Goal: Task Accomplishment & Management: Use online tool/utility

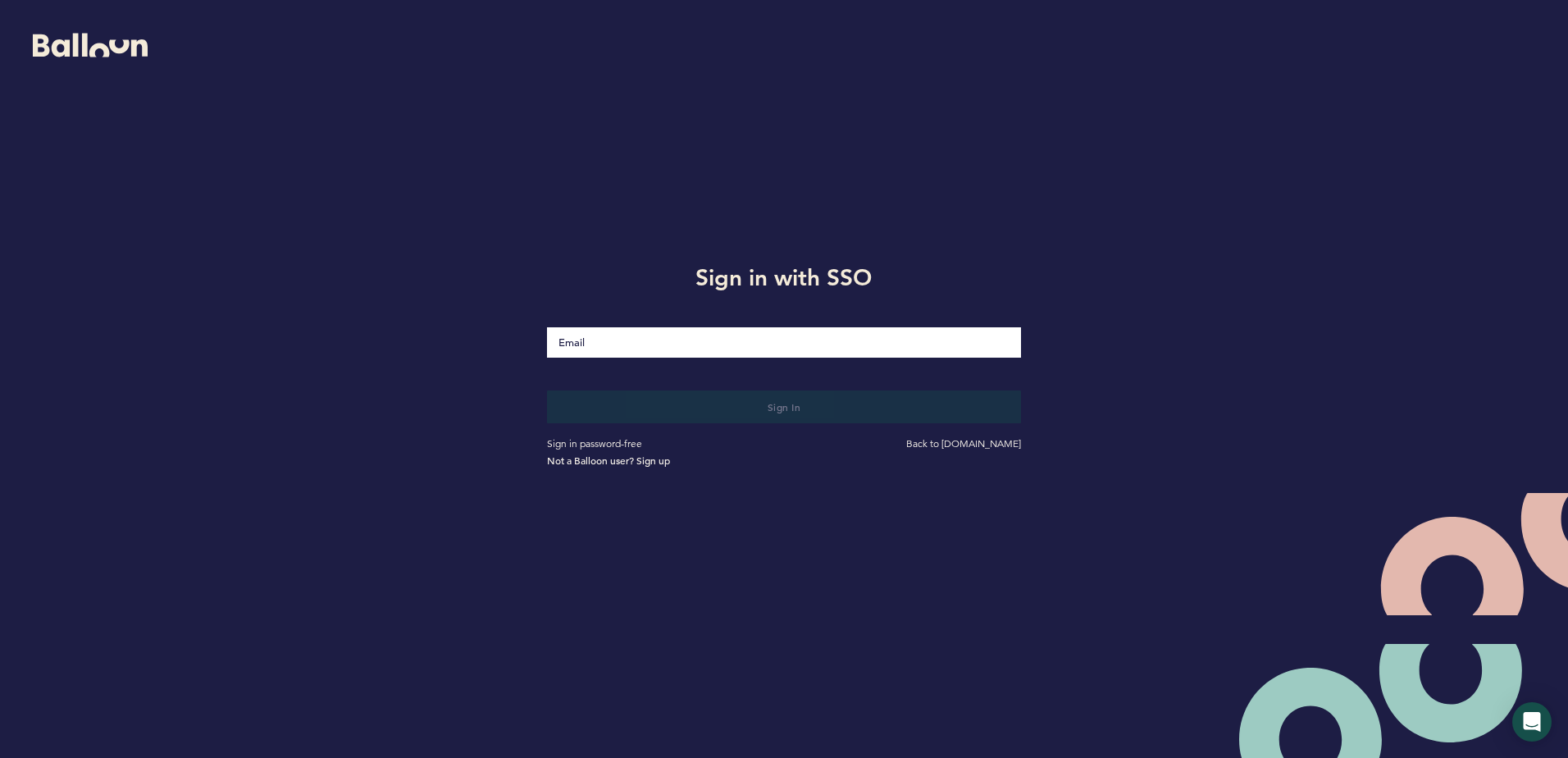
click at [794, 345] on input "Email" at bounding box center [783, 342] width 473 height 30
type input "[EMAIL_ADDRESS][DOMAIN_NAME]"
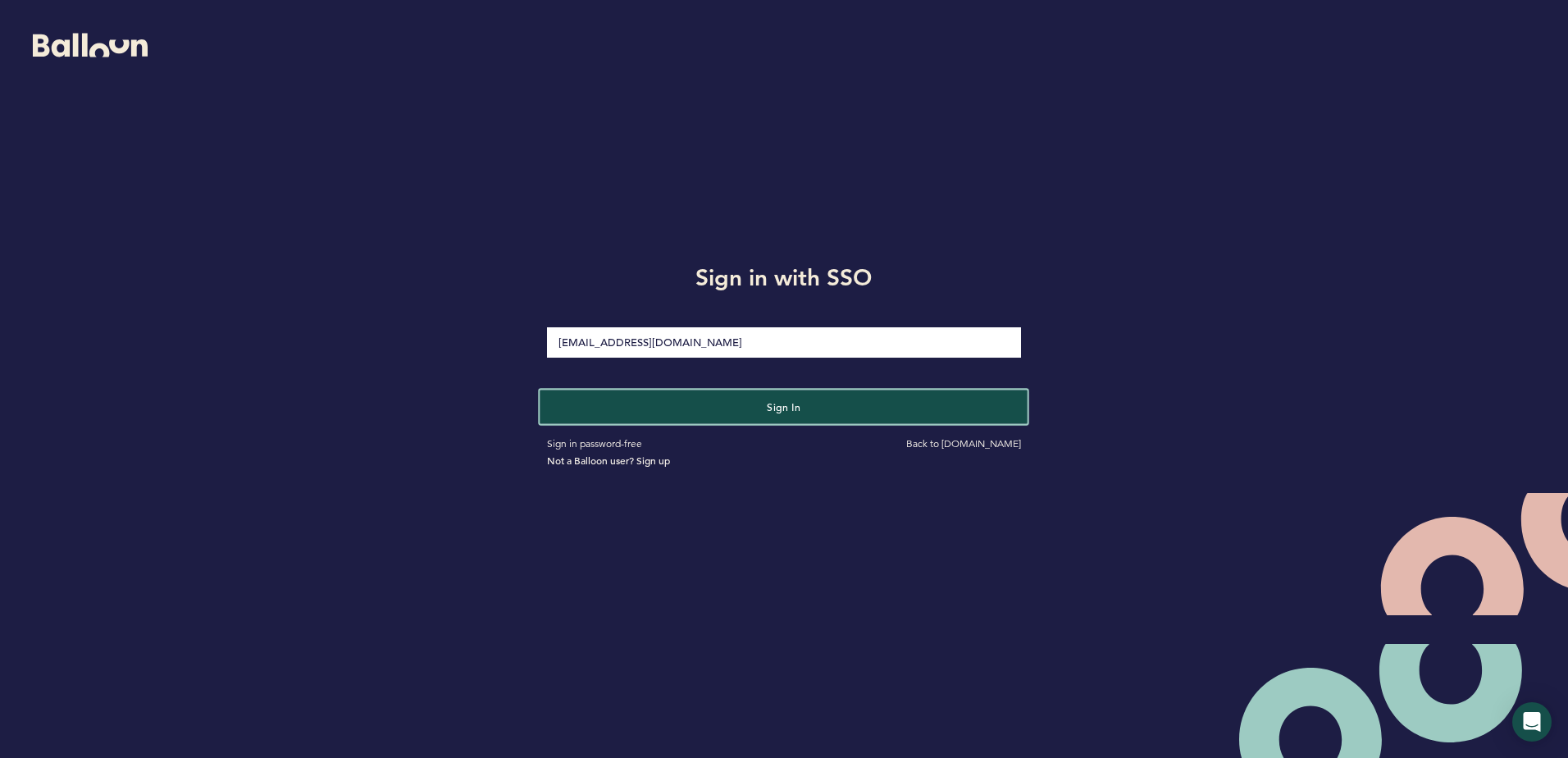
click at [685, 402] on button "Sign in" at bounding box center [784, 406] width 488 height 34
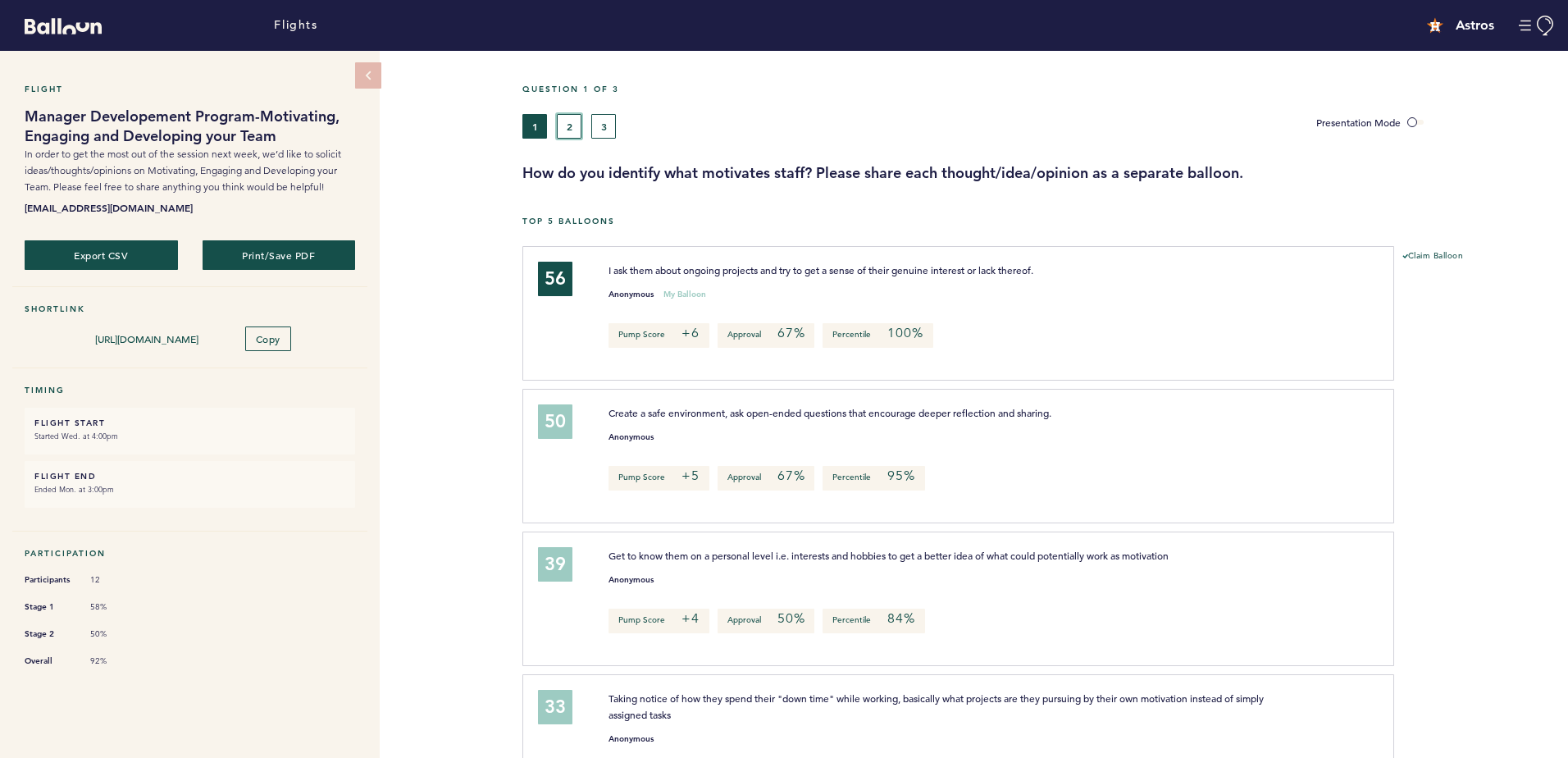
click at [572, 125] on button "2" at bounding box center [569, 126] width 25 height 25
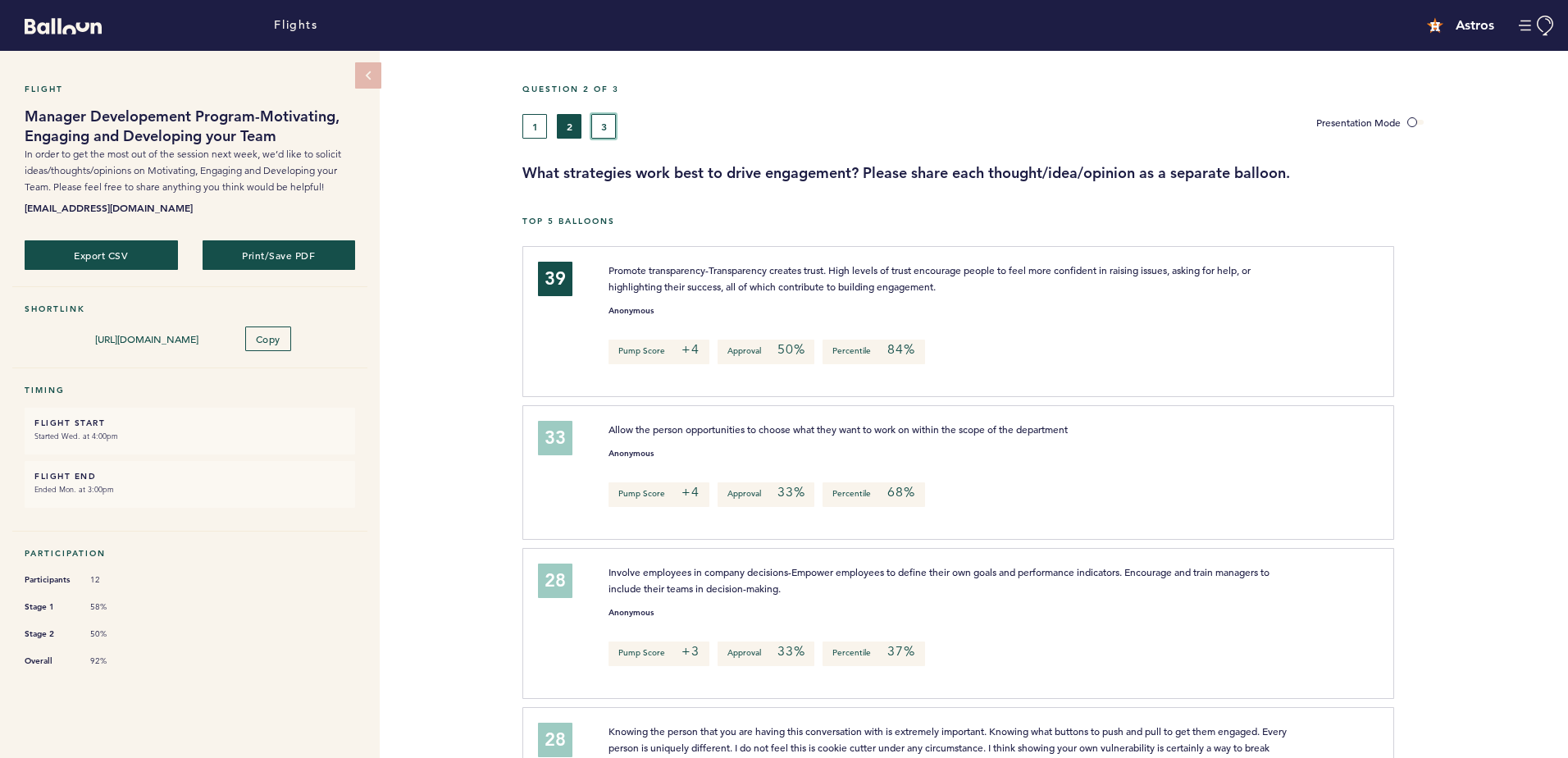
click at [592, 132] on button "3" at bounding box center [604, 126] width 25 height 25
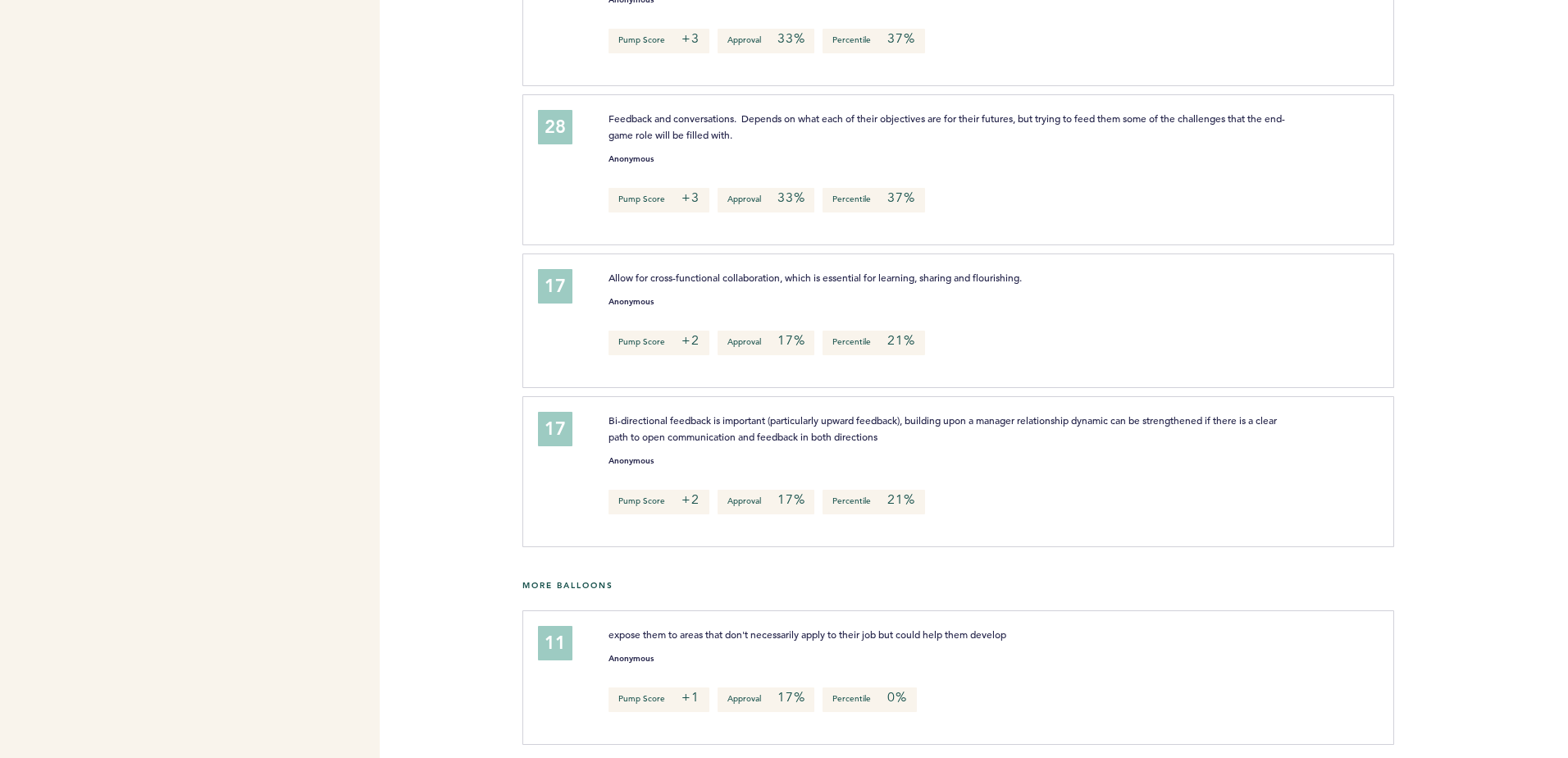
scroll to position [709, 0]
